Goal: Check status: Check status

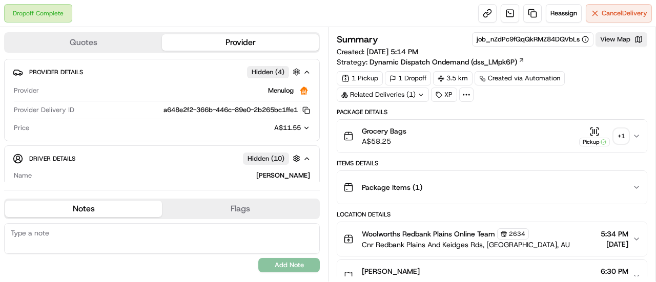
click at [622, 133] on div "+ 1" at bounding box center [621, 136] width 14 height 14
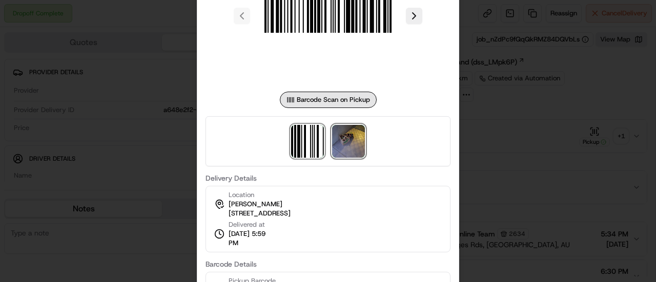
click at [354, 135] on img at bounding box center [348, 141] width 33 height 33
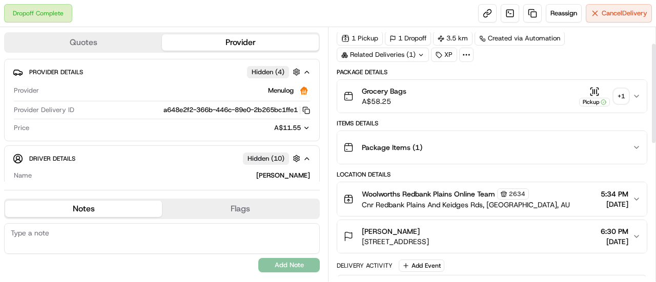
scroll to position [41, 0]
click at [619, 45] on div "1 Pickup 1 Dropoff 3.5 km Created via Automation Related Deliveries (1) XP" at bounding box center [492, 45] width 310 height 31
click at [633, 53] on div "1 Pickup 1 Dropoff 3.5 km Created via Automation Related Deliveries (1) XP" at bounding box center [492, 45] width 310 height 31
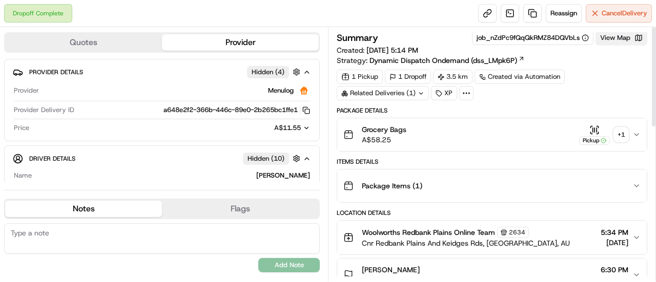
scroll to position [0, 0]
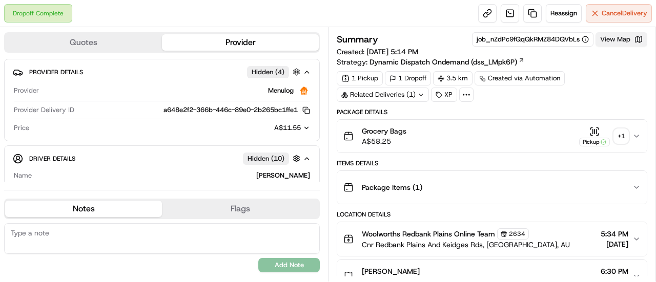
click at [619, 44] on button "View Map" at bounding box center [621, 39] width 52 height 14
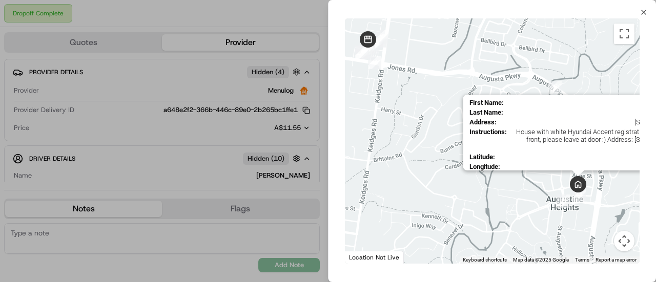
drag, startPoint x: 613, startPoint y: 218, endPoint x: 584, endPoint y: 187, distance: 41.7
click at [584, 187] on div "First Name : Jayde Last Name : Symons Address : 27 Hallvard Cres, Augustine Hei…" at bounding box center [492, 140] width 295 height 245
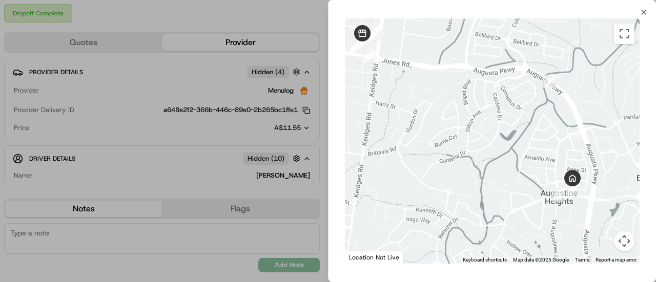
click at [584, 187] on div at bounding box center [492, 140] width 295 height 245
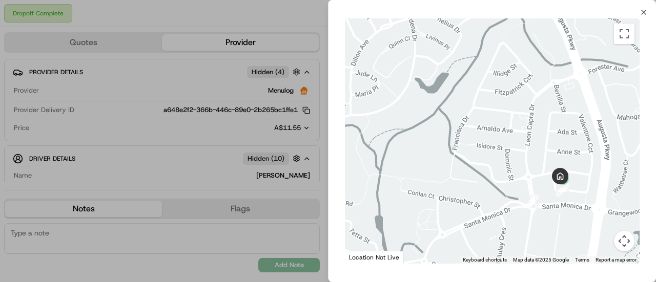
click at [584, 187] on div at bounding box center [492, 140] width 295 height 245
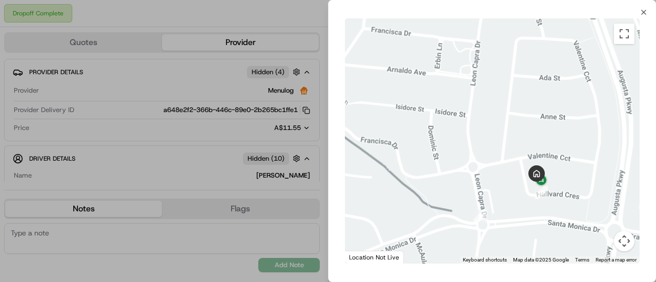
click at [584, 187] on div at bounding box center [492, 140] width 295 height 245
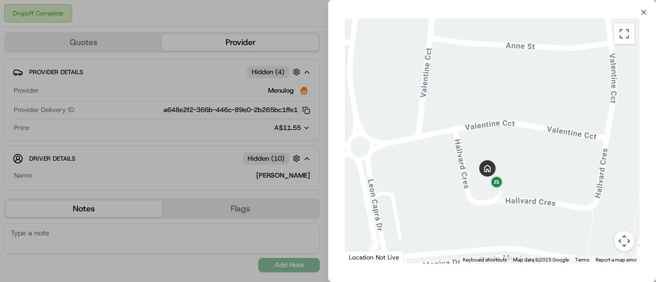
click at [584, 187] on div at bounding box center [492, 140] width 295 height 245
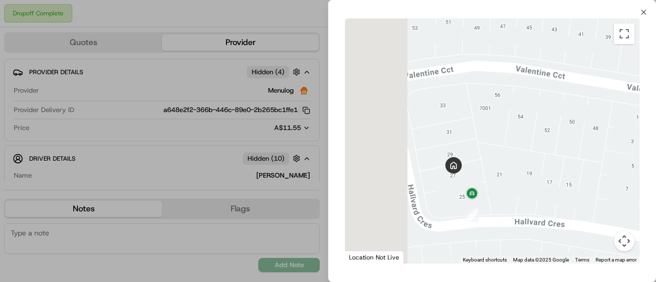
drag, startPoint x: 516, startPoint y: 190, endPoint x: 584, endPoint y: 198, distance: 68.6
click at [584, 198] on div at bounding box center [492, 140] width 295 height 245
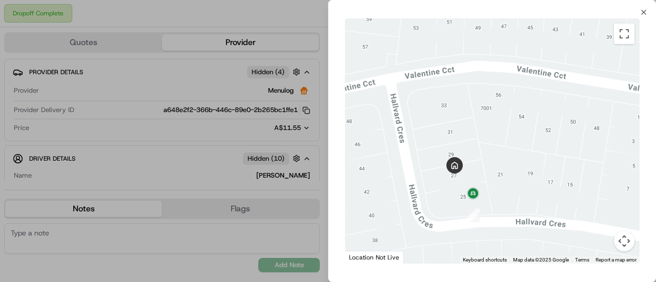
click at [584, 198] on div at bounding box center [492, 140] width 295 height 245
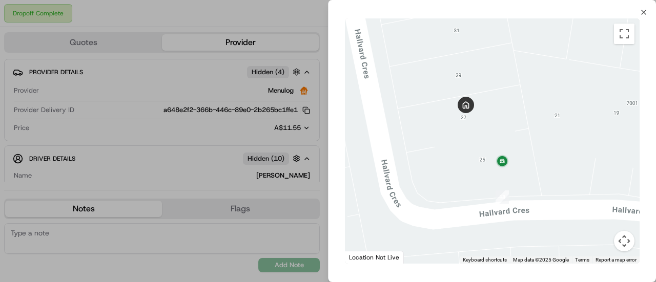
drag, startPoint x: 494, startPoint y: 193, endPoint x: 641, endPoint y: 156, distance: 152.1
click at [641, 156] on div "← Move left → Move right ↑ Move up ↓ Move down + Zoom in - Zoom out Home Jump l…" at bounding box center [491, 140] width 327 height 249
drag, startPoint x: 641, startPoint y: 156, endPoint x: 578, endPoint y: 167, distance: 63.9
click at [578, 167] on div "← Move left → Move right ↑ Move up ↓ Move down + Zoom in - Zoom out Home Jump l…" at bounding box center [491, 140] width 327 height 249
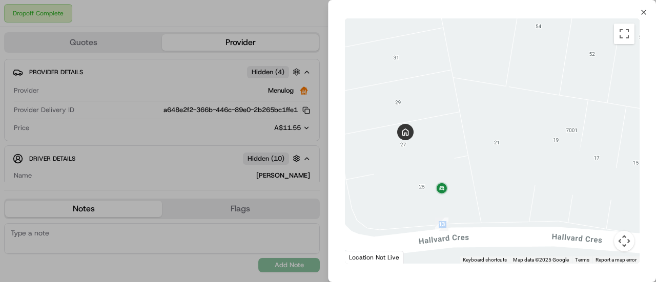
drag, startPoint x: 578, startPoint y: 167, endPoint x: 509, endPoint y: 197, distance: 75.3
click at [509, 197] on div at bounding box center [492, 140] width 295 height 245
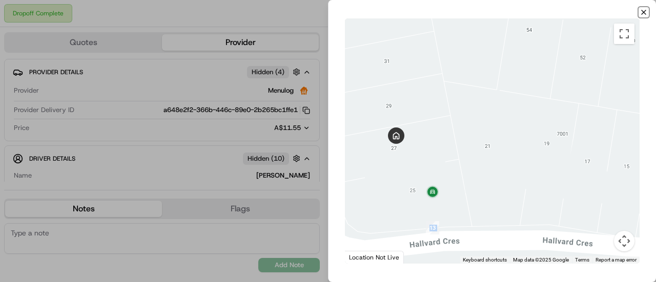
click at [646, 11] on icon "button" at bounding box center [643, 12] width 8 height 8
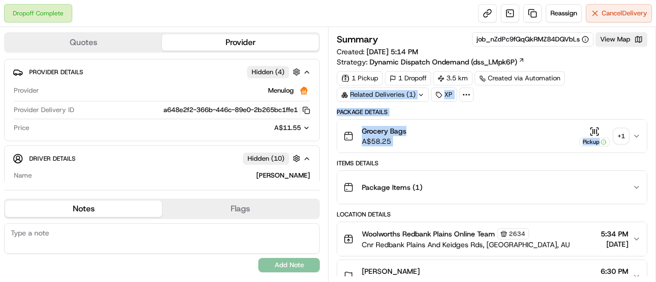
drag, startPoint x: 548, startPoint y: 145, endPoint x: 639, endPoint y: 99, distance: 102.2
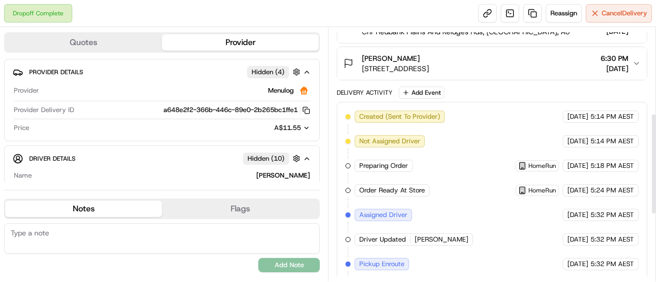
scroll to position [214, 0]
click at [655, 102] on div "Summary job_nZdPc9fQqQkRMZ84DQVbLs View Map Created: 22/09/2025 5:14 PM Strateg…" at bounding box center [492, 154] width 328 height 255
click at [606, 92] on div "Delivery Activity Add Event" at bounding box center [492, 92] width 310 height 12
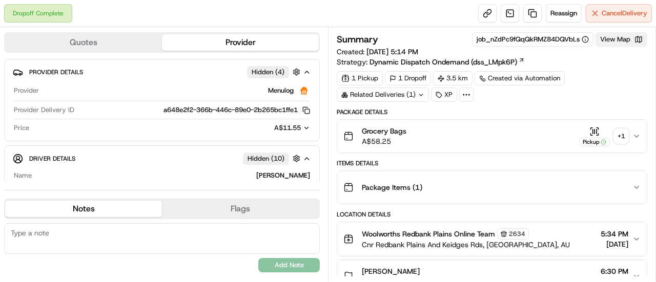
click at [615, 38] on button "View Map" at bounding box center [621, 39] width 52 height 14
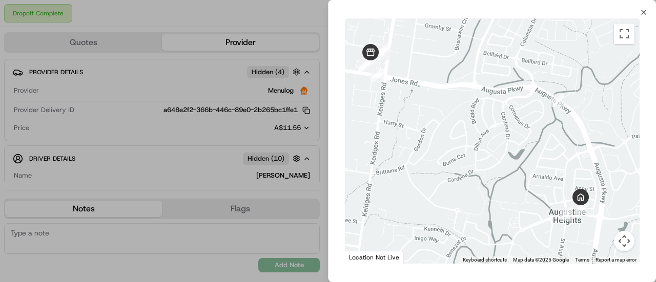
drag, startPoint x: 611, startPoint y: 235, endPoint x: 586, endPoint y: 225, distance: 26.6
click at [586, 225] on div at bounding box center [492, 140] width 295 height 245
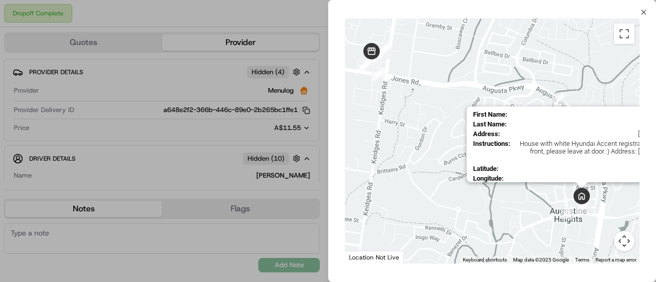
drag, startPoint x: 581, startPoint y: 204, endPoint x: 588, endPoint y: 203, distance: 7.2
click at [588, 203] on img at bounding box center [581, 196] width 16 height 16
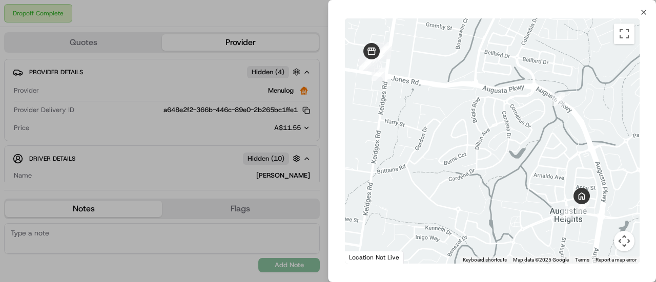
click at [599, 201] on div at bounding box center [492, 140] width 295 height 245
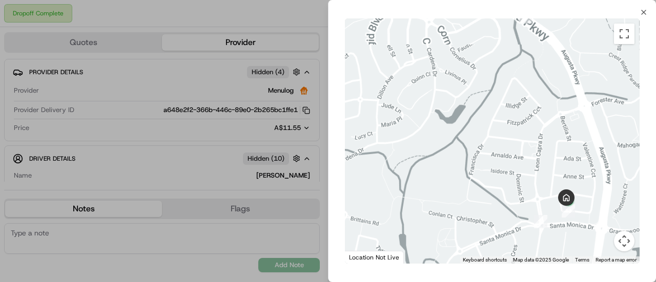
click at [599, 201] on div at bounding box center [492, 140] width 295 height 245
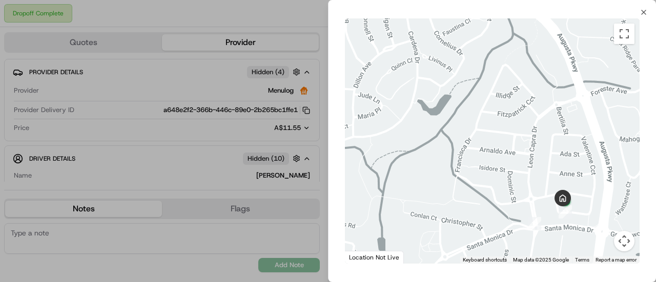
click at [599, 201] on div at bounding box center [492, 140] width 295 height 245
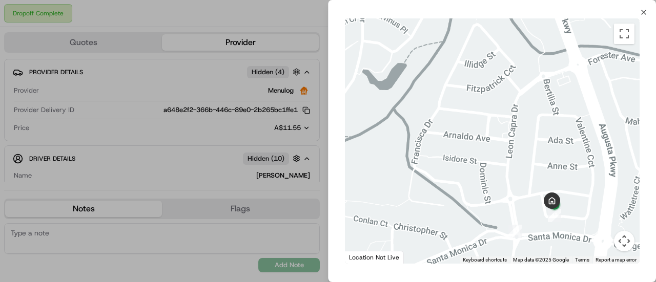
click at [599, 201] on div at bounding box center [492, 140] width 295 height 245
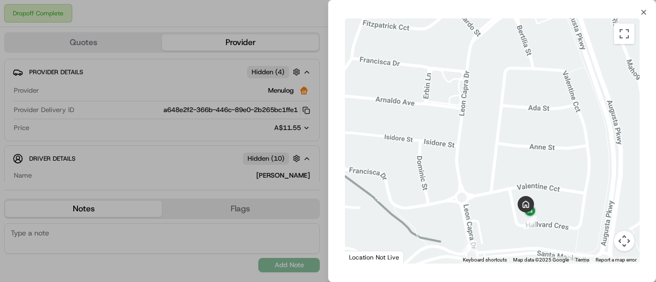
click at [599, 201] on div at bounding box center [492, 140] width 295 height 245
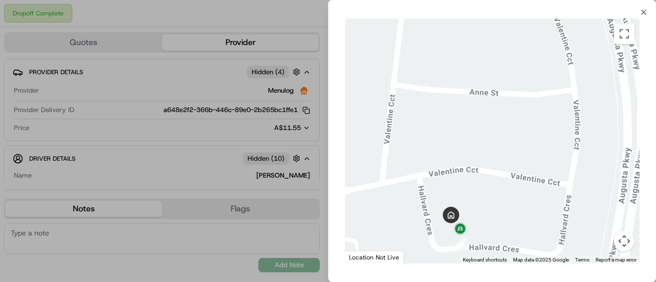
click at [490, 182] on div at bounding box center [492, 140] width 295 height 245
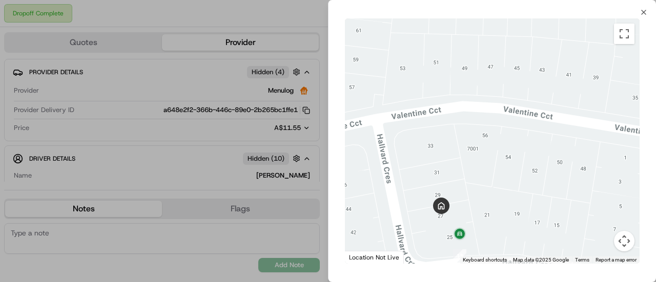
drag, startPoint x: 459, startPoint y: 236, endPoint x: 499, endPoint y: 167, distance: 79.4
click at [499, 167] on div at bounding box center [492, 140] width 295 height 245
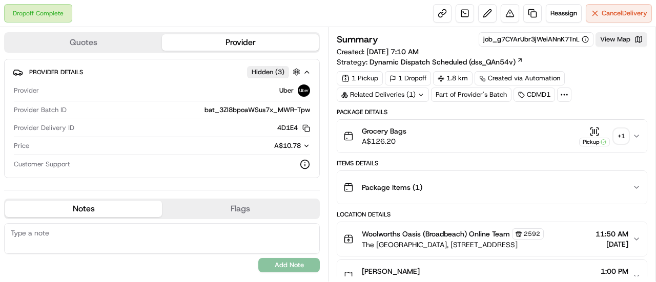
click at [621, 95] on div "1 Pickup 1 Dropoff 1.8 km Created via Automation Related Deliveries (1) Part of…" at bounding box center [492, 86] width 310 height 31
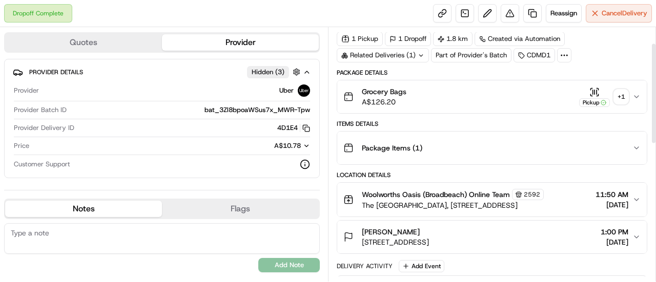
scroll to position [41, 0]
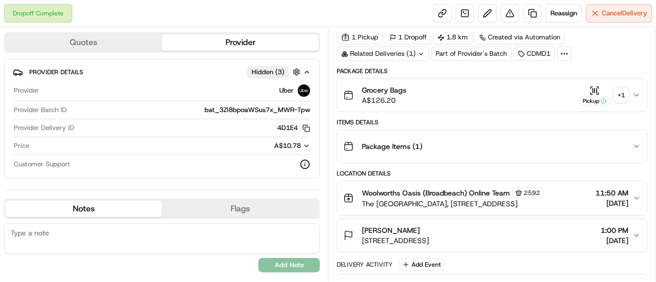
click at [429, 240] on span "[STREET_ADDRESS]" at bounding box center [395, 241] width 67 height 10
